Goal: Use online tool/utility: Utilize a website feature to perform a specific function

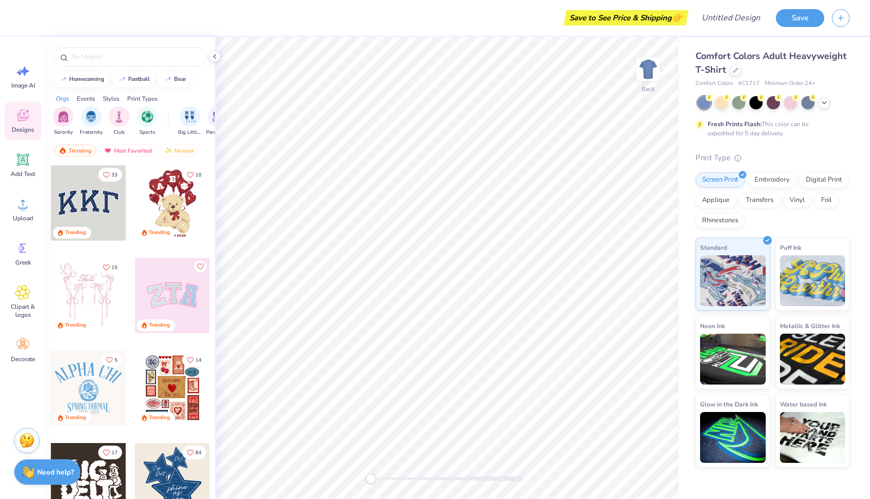
click at [100, 193] on div at bounding box center [88, 202] width 75 height 75
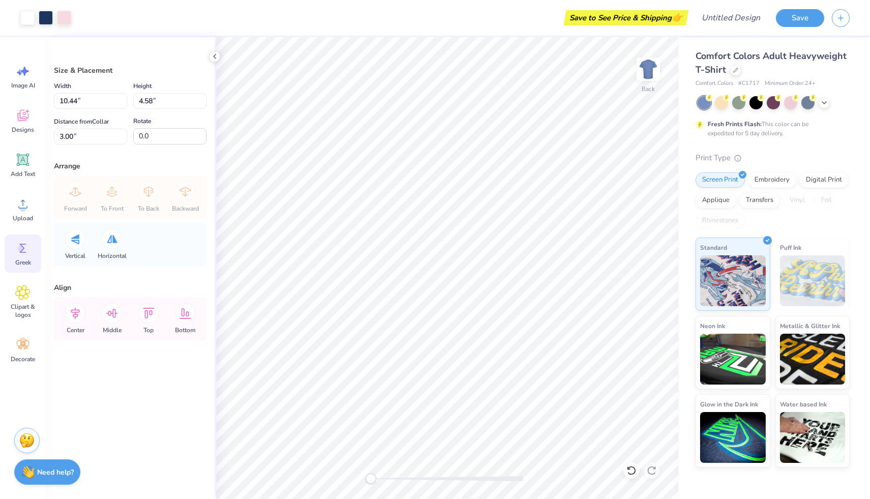
click at [25, 247] on icon at bounding box center [22, 248] width 15 height 15
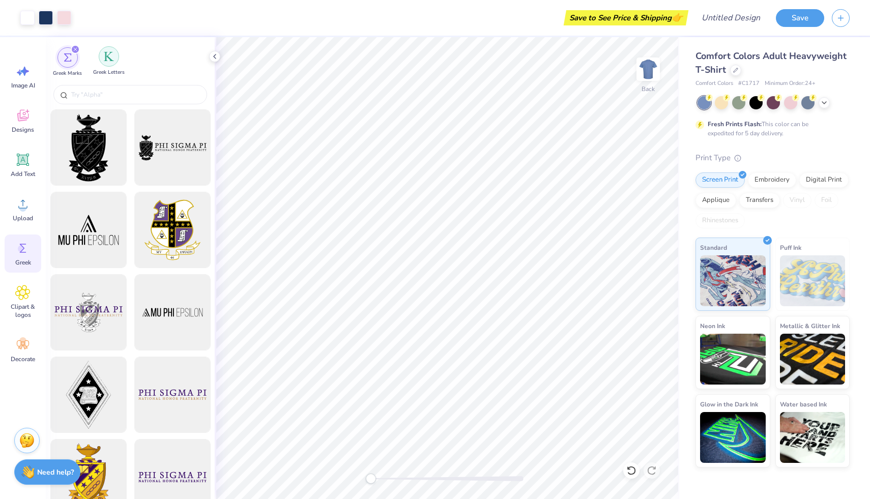
click at [105, 60] on img "filter for Greek Letters" at bounding box center [109, 56] width 10 height 10
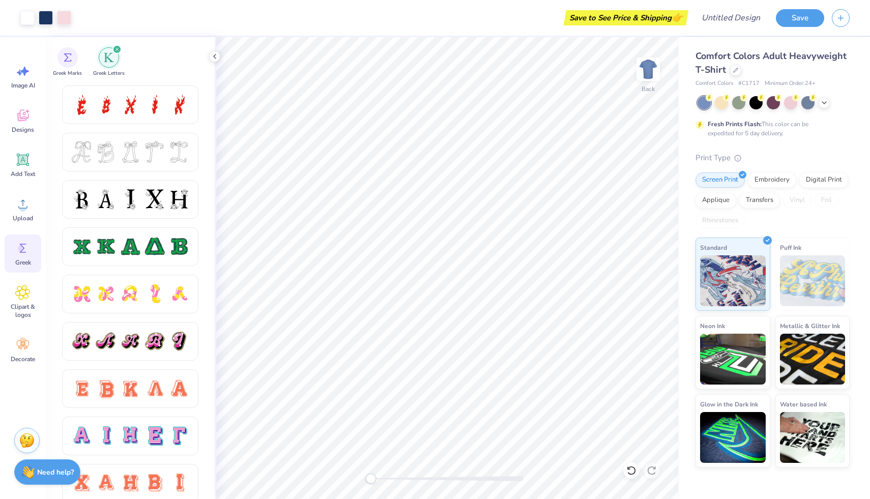
scroll to position [369, 0]
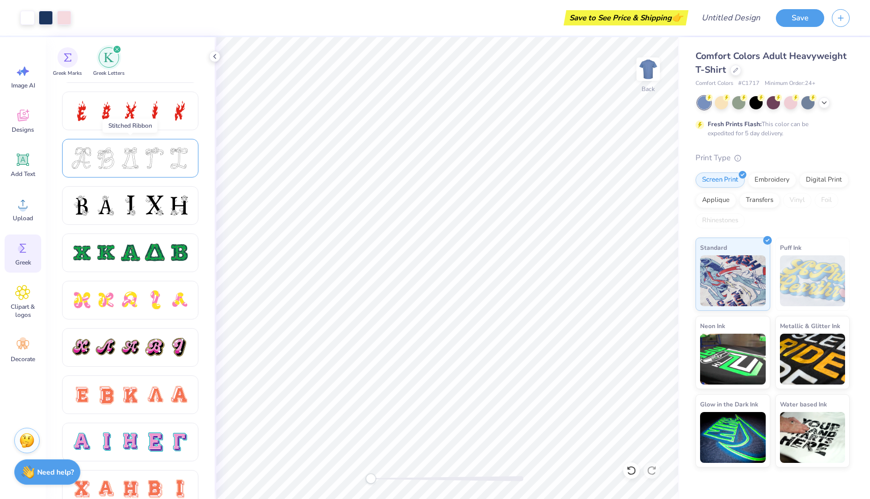
click at [193, 166] on div at bounding box center [130, 158] width 136 height 39
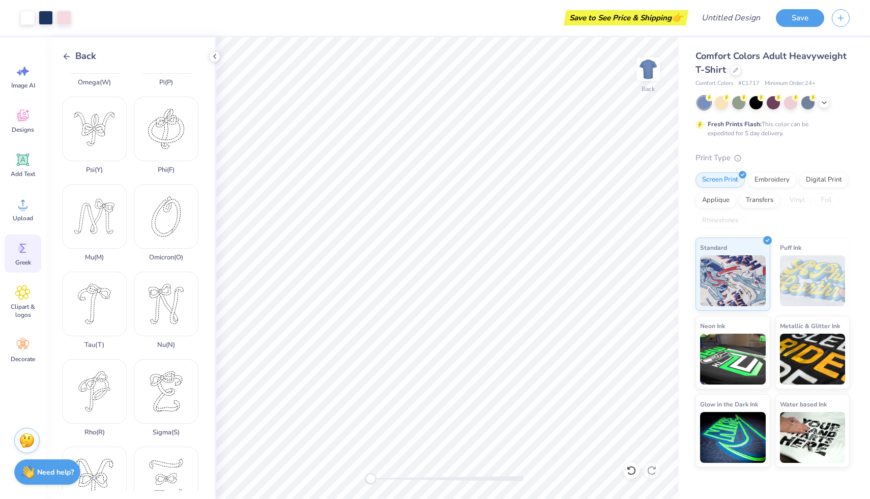
scroll to position [588, 0]
click at [174, 447] on div "Theta ( Q )" at bounding box center [166, 485] width 65 height 77
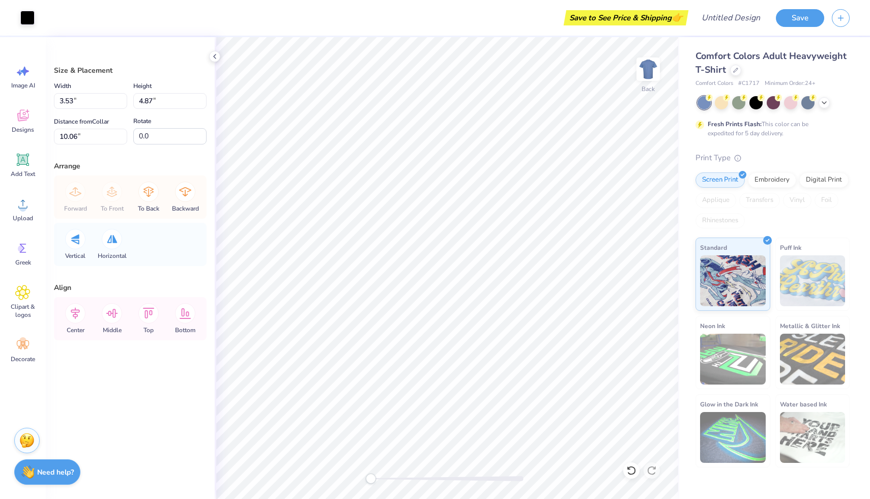
type input "10.44"
type input "4.58"
type input "3.00"
click at [120, 277] on div "Art colors Save to See Price & Shipping 👉 Design Title Save Image AI Designs Ad…" at bounding box center [435, 249] width 870 height 499
